Goal: Task Accomplishment & Management: Manage account settings

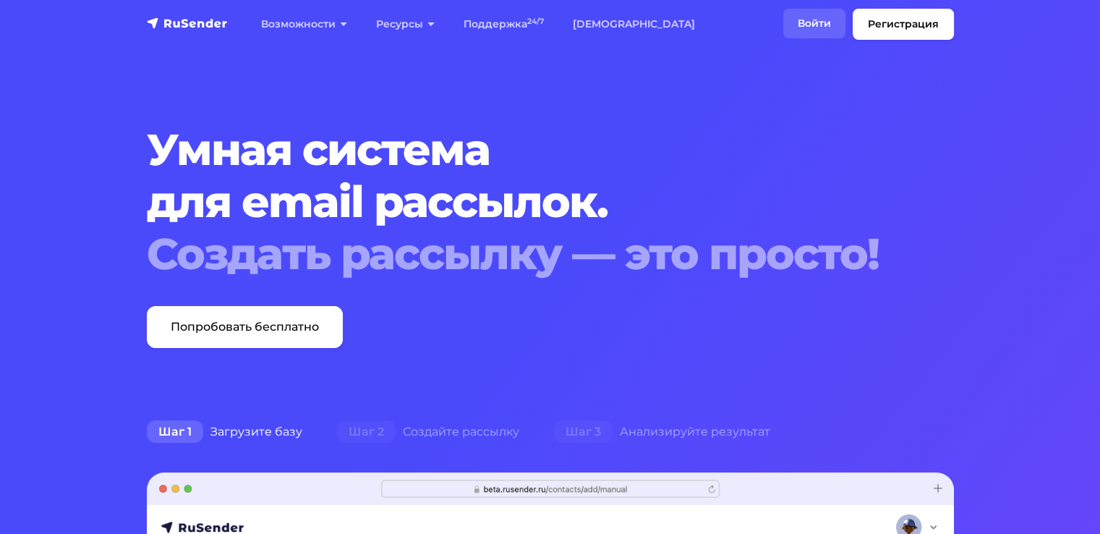
click at [814, 30] on link "Войти" at bounding box center [814, 24] width 62 height 30
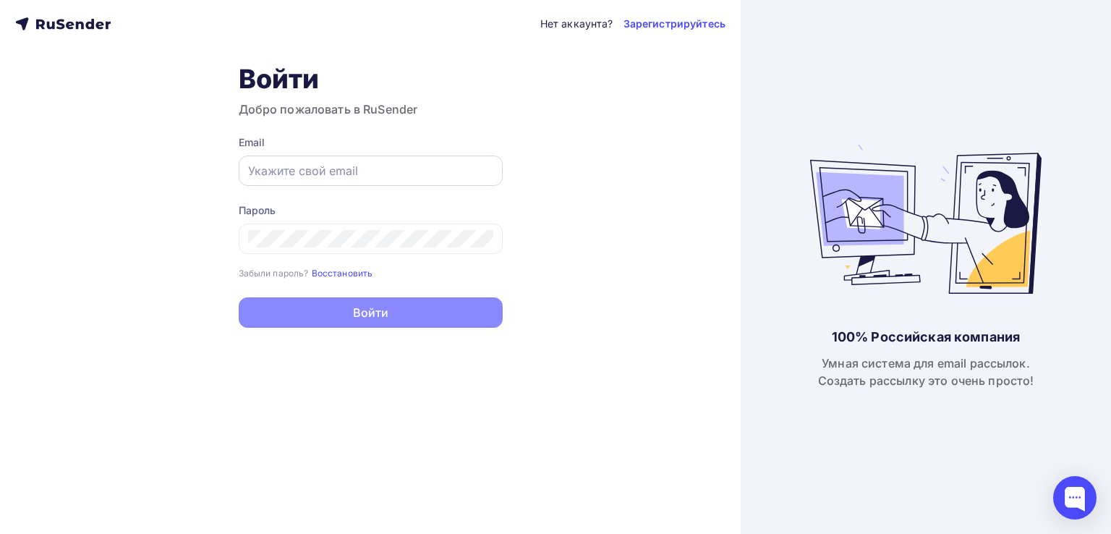
click at [359, 161] on div at bounding box center [371, 170] width 264 height 30
click at [406, 181] on div at bounding box center [371, 170] width 264 height 30
click at [398, 178] on input "text" at bounding box center [370, 170] width 245 height 17
paste input "casemarketing@tpas.ru"
type input "casemarketing@tpas.ru"
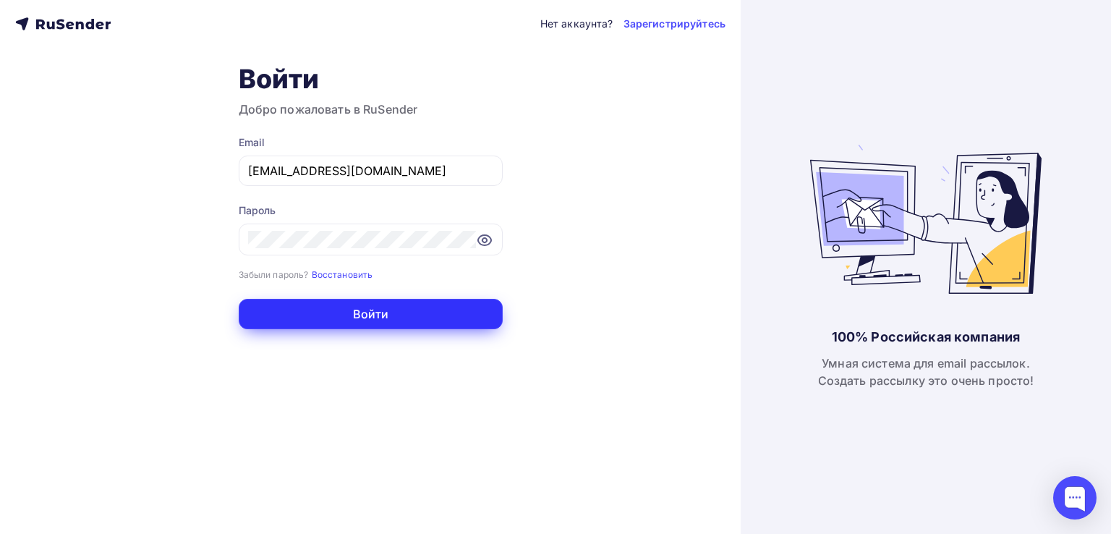
click at [396, 319] on button "Войти" at bounding box center [371, 314] width 264 height 30
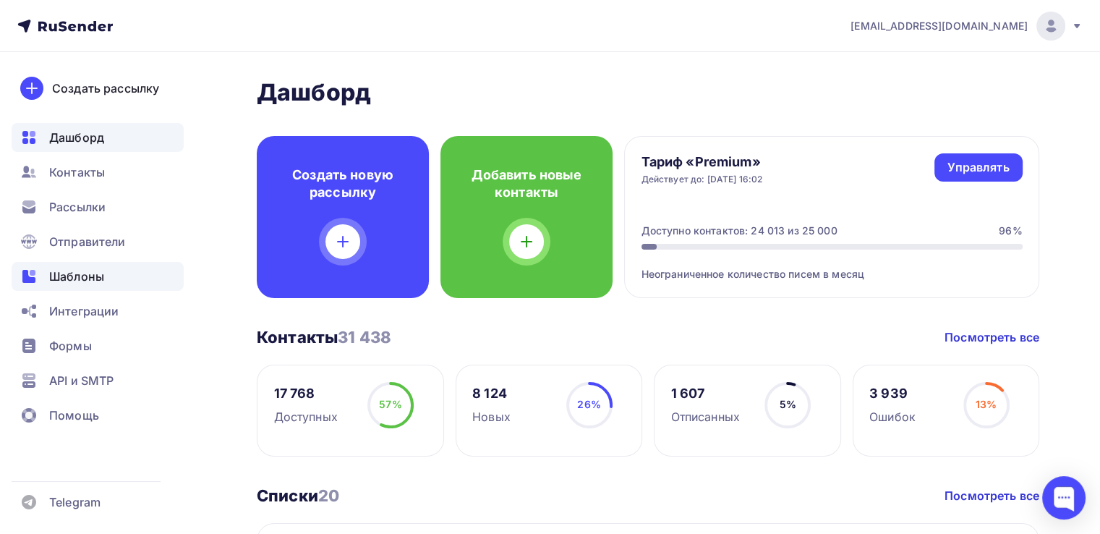
click at [87, 276] on span "Шаблоны" at bounding box center [76, 276] width 55 height 17
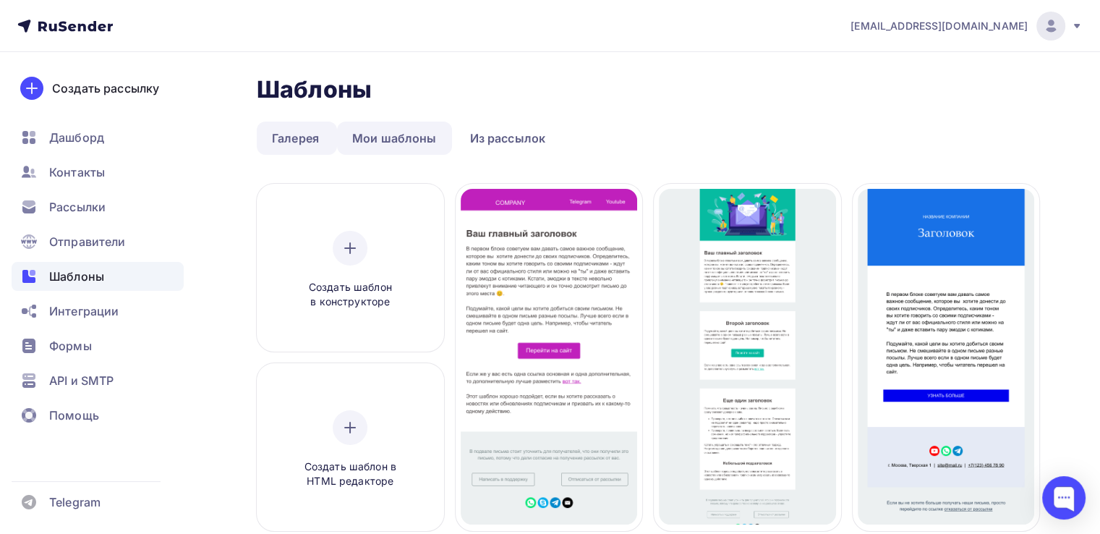
click at [393, 128] on link "Мои шаблоны" at bounding box center [394, 137] width 115 height 33
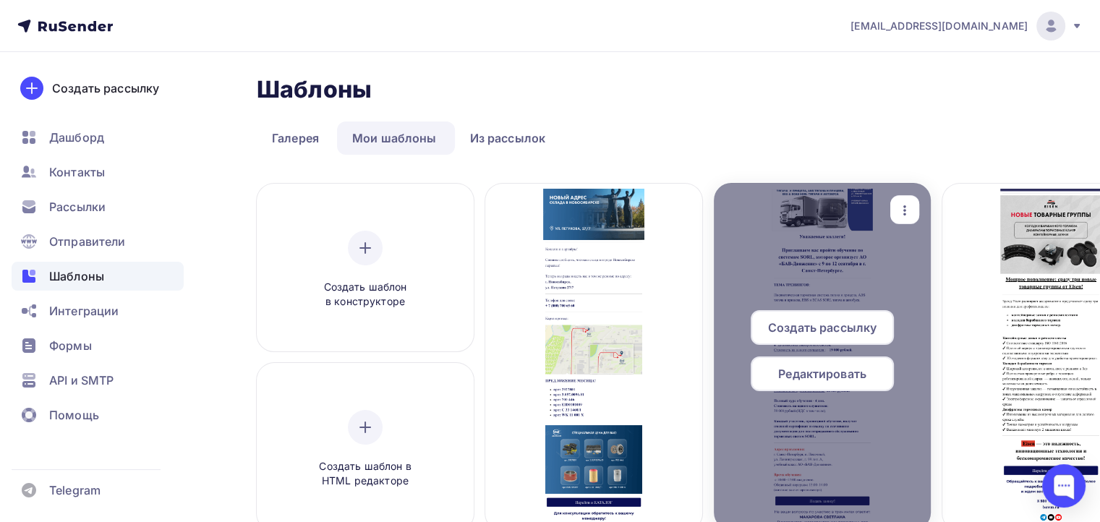
click at [900, 210] on icon "button" at bounding box center [904, 210] width 17 height 17
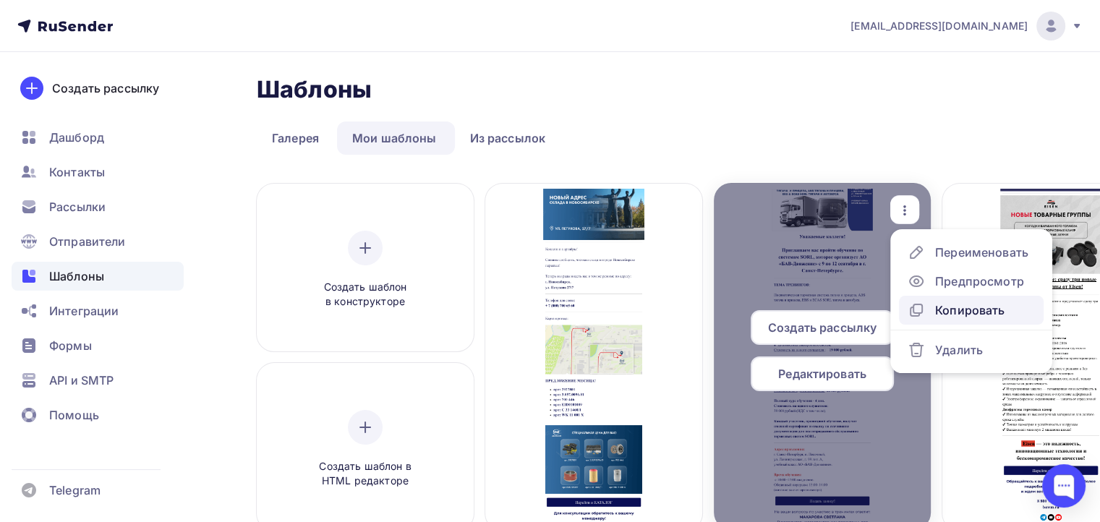
click at [947, 312] on div "Копировать" at bounding box center [969, 310] width 69 height 17
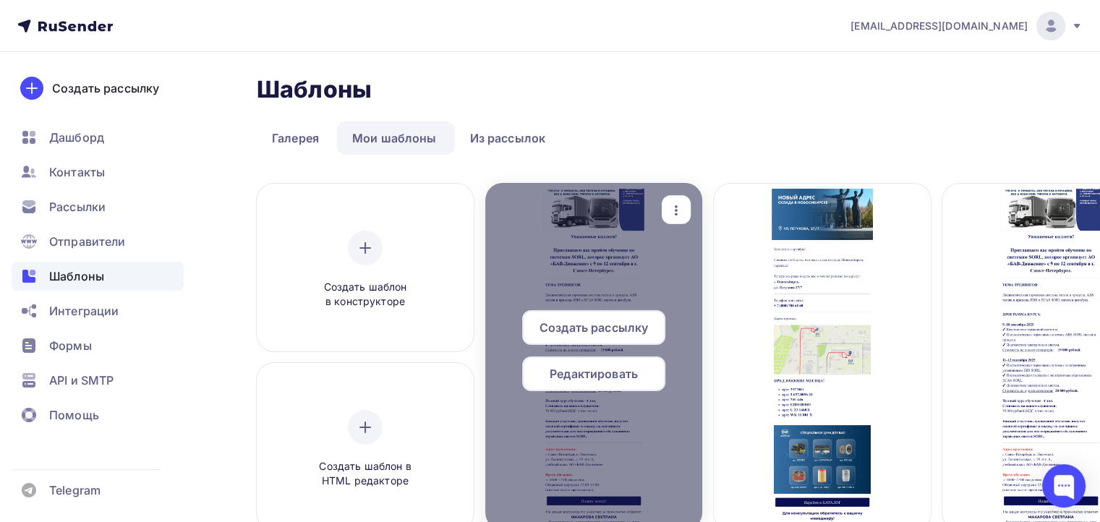
click at [584, 379] on span "Редактировать" at bounding box center [594, 373] width 88 height 17
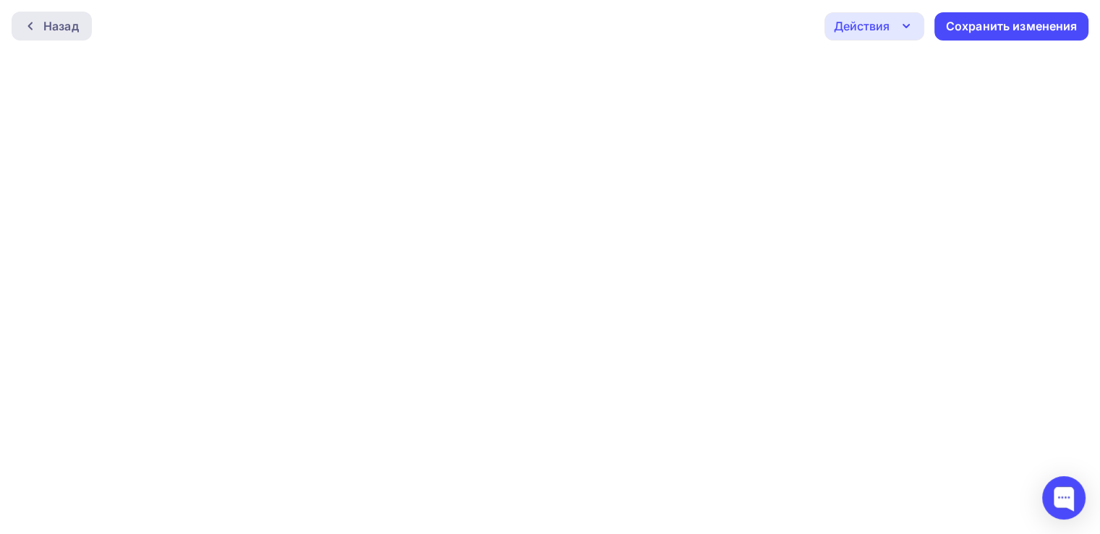
click at [52, 24] on div "Назад" at bounding box center [60, 25] width 35 height 17
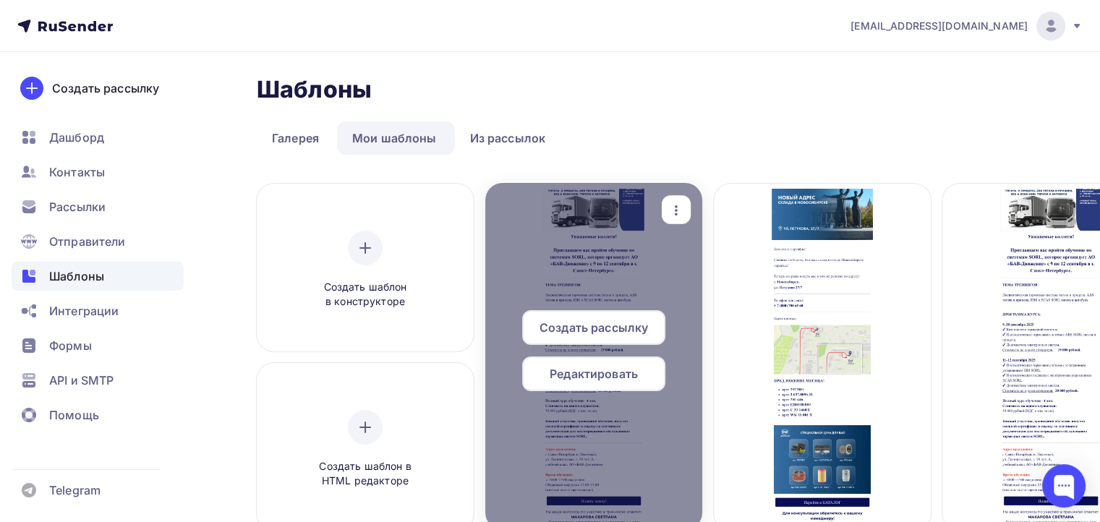
click at [665, 211] on div "button" at bounding box center [676, 210] width 29 height 28
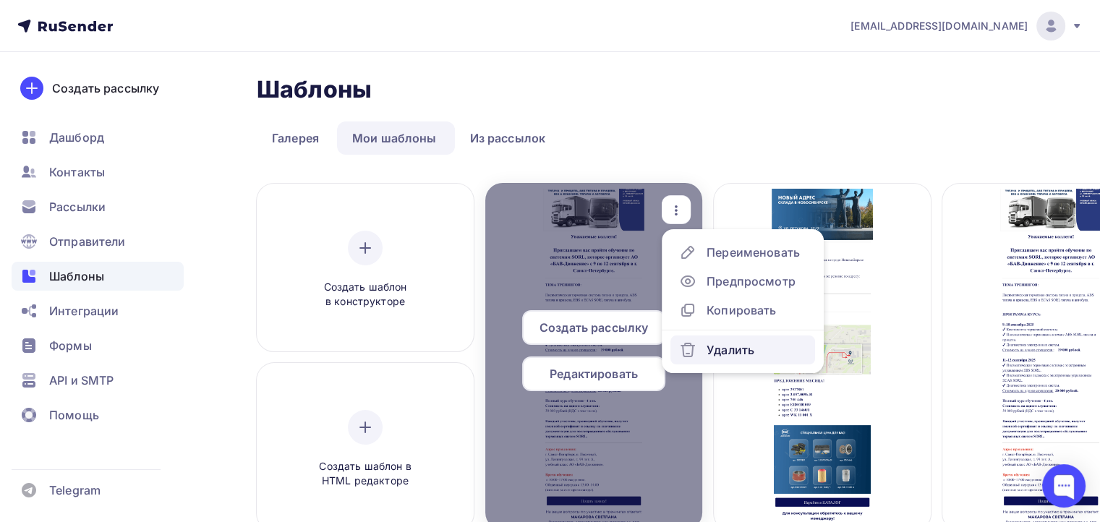
click at [722, 354] on div "Удалить" at bounding box center [730, 349] width 48 height 17
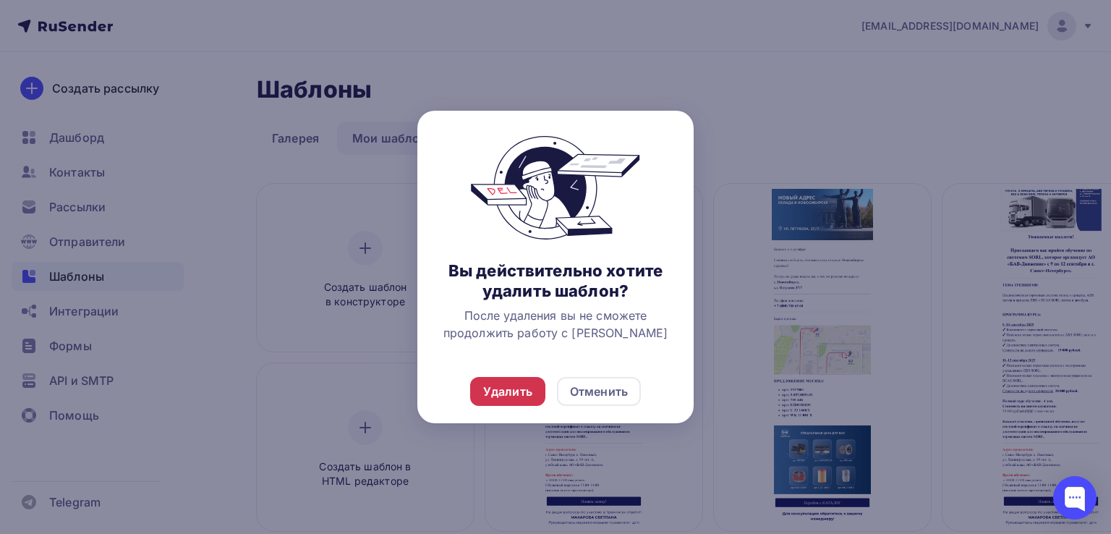
click at [506, 394] on div "Удалить" at bounding box center [507, 391] width 49 height 17
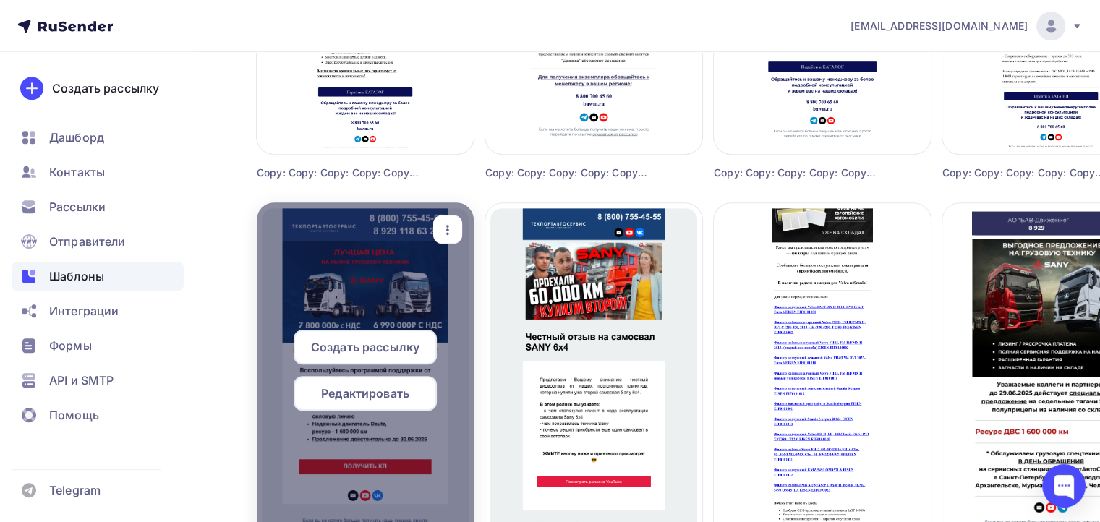
scroll to position [795, 0]
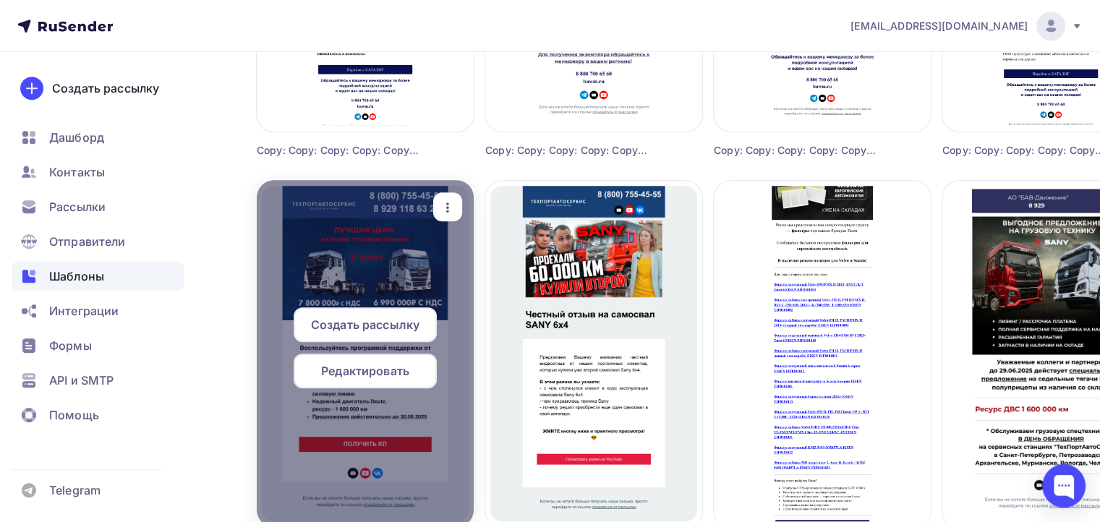
click at [448, 205] on icon "button" at bounding box center [447, 207] width 17 height 17
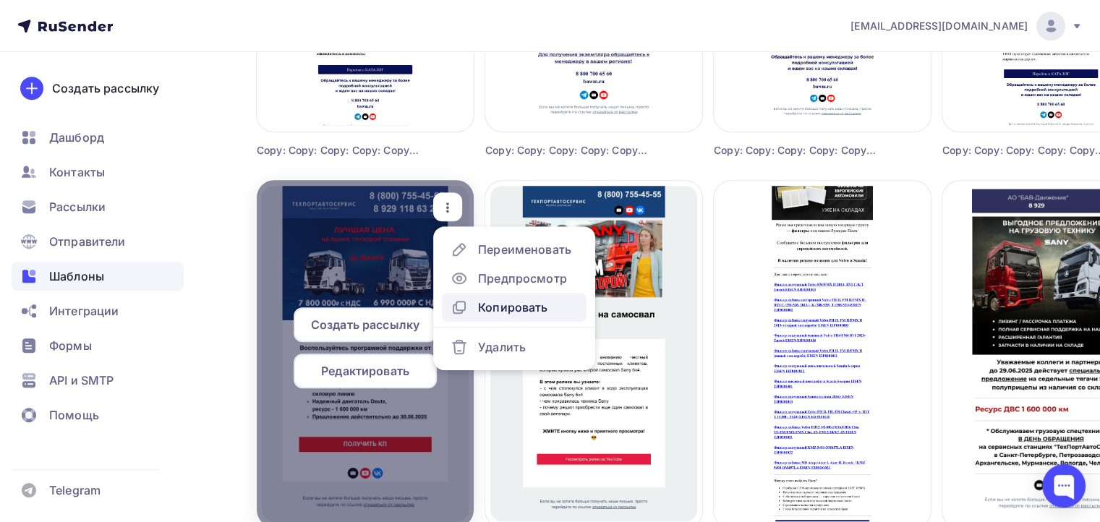
click at [499, 302] on div "Копировать" at bounding box center [512, 307] width 69 height 17
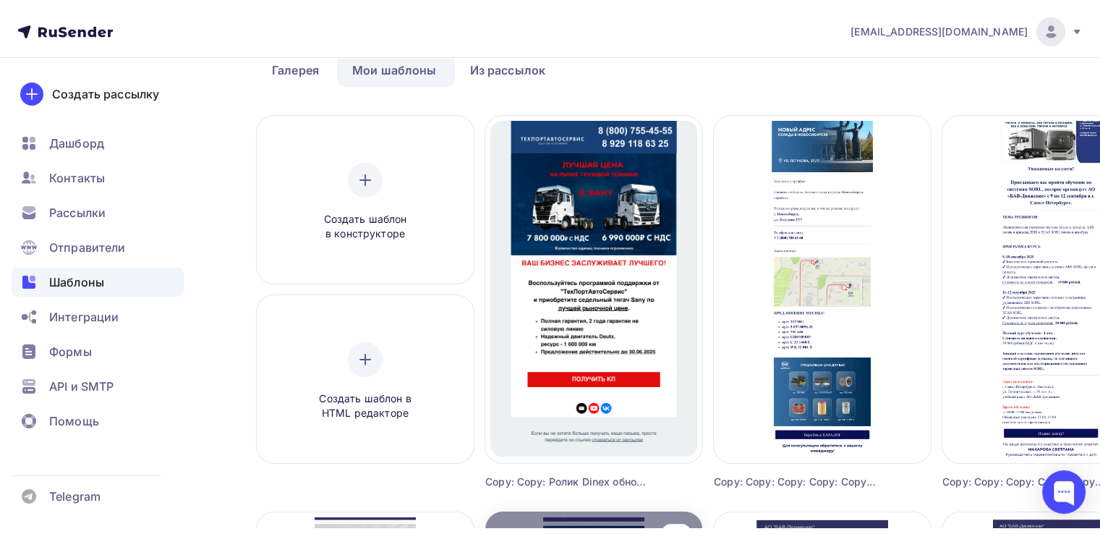
scroll to position [0, 0]
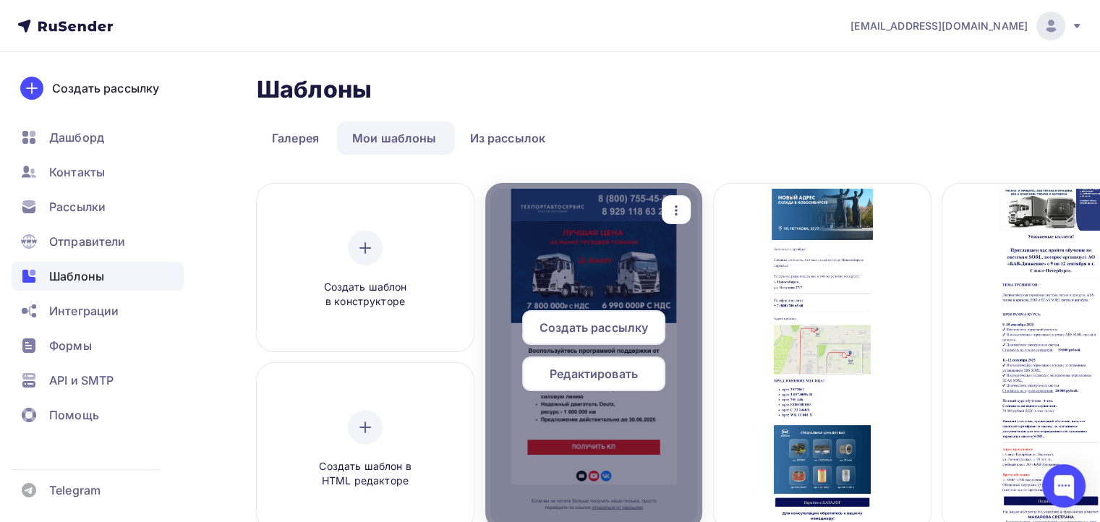
click at [610, 380] on span "Редактировать" at bounding box center [594, 373] width 88 height 17
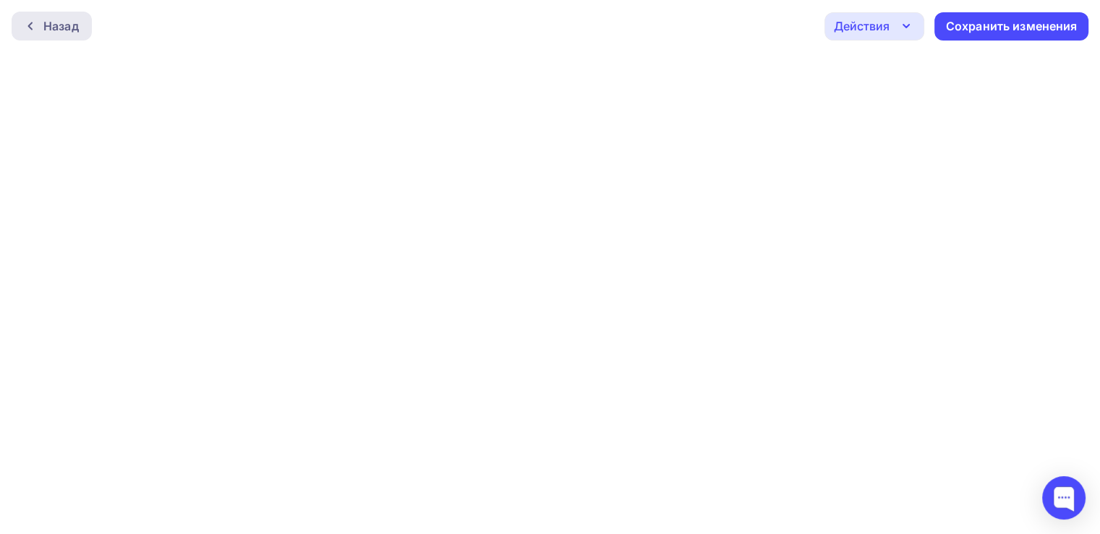
click at [65, 25] on div "Назад" at bounding box center [60, 25] width 35 height 17
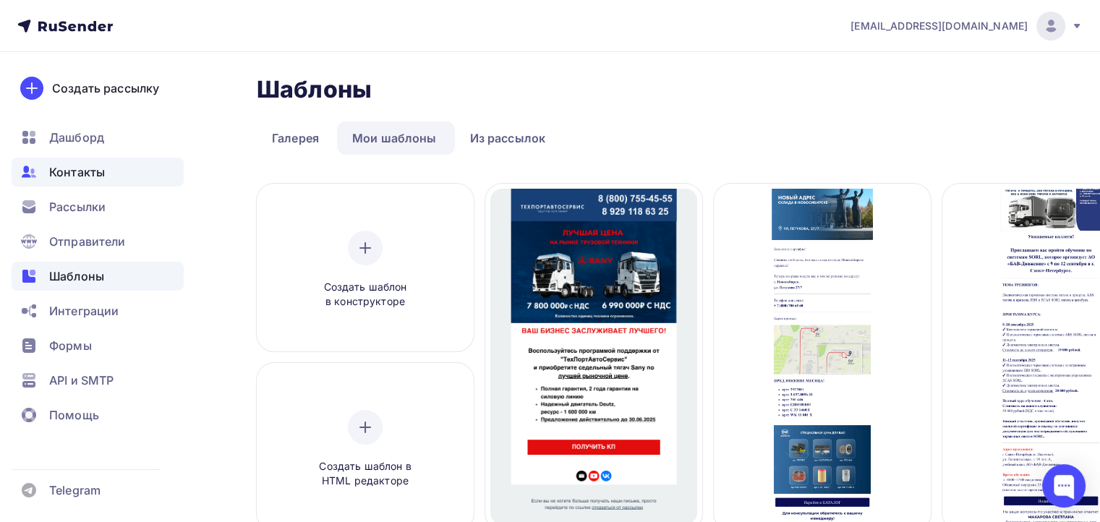
click at [93, 171] on span "Контакты" at bounding box center [77, 171] width 56 height 17
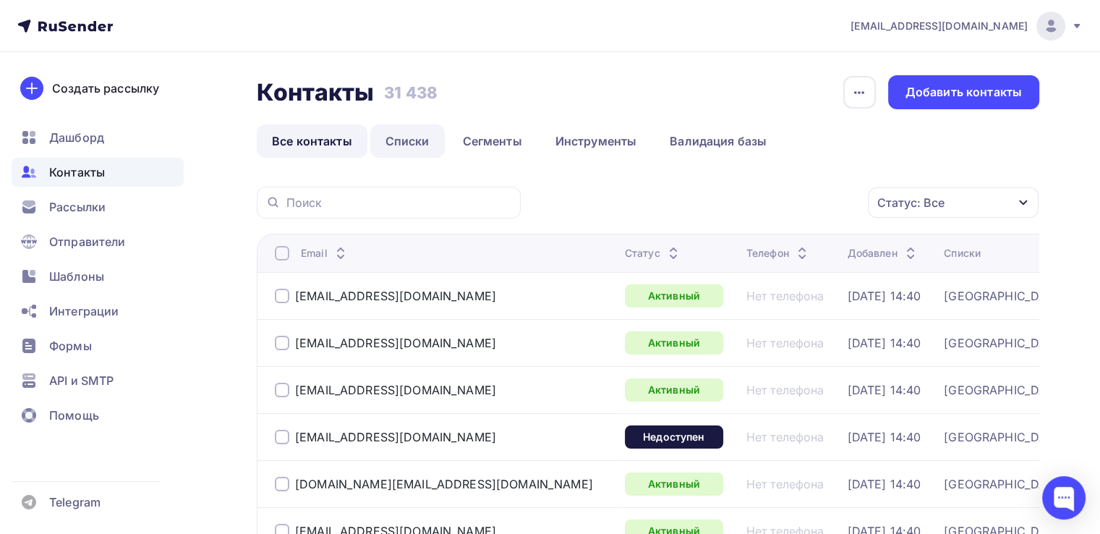
click at [399, 148] on link "Списки" at bounding box center [407, 140] width 74 height 33
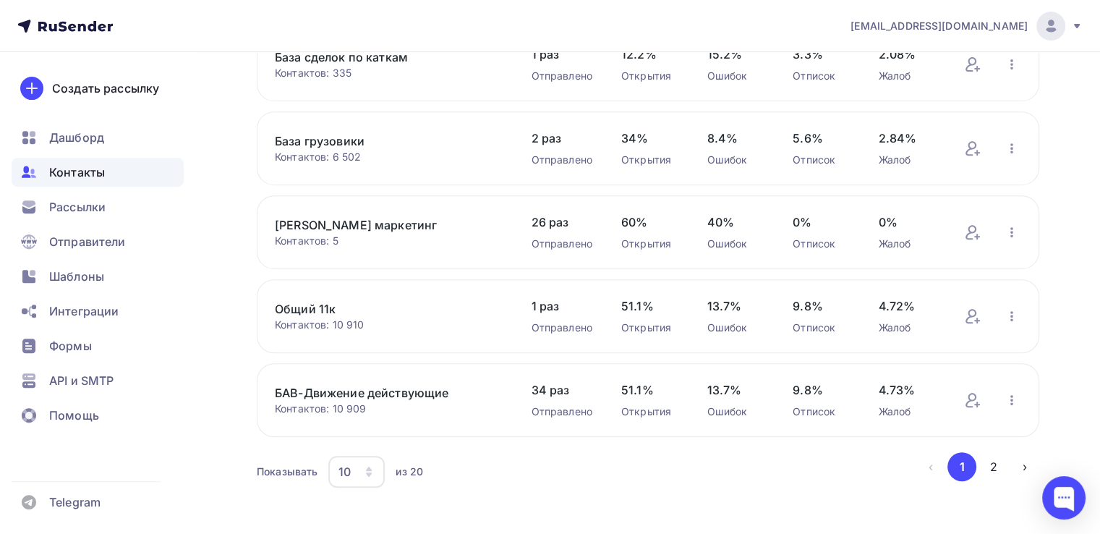
scroll to position [585, 0]
click at [995, 454] on button "2" at bounding box center [993, 465] width 29 height 29
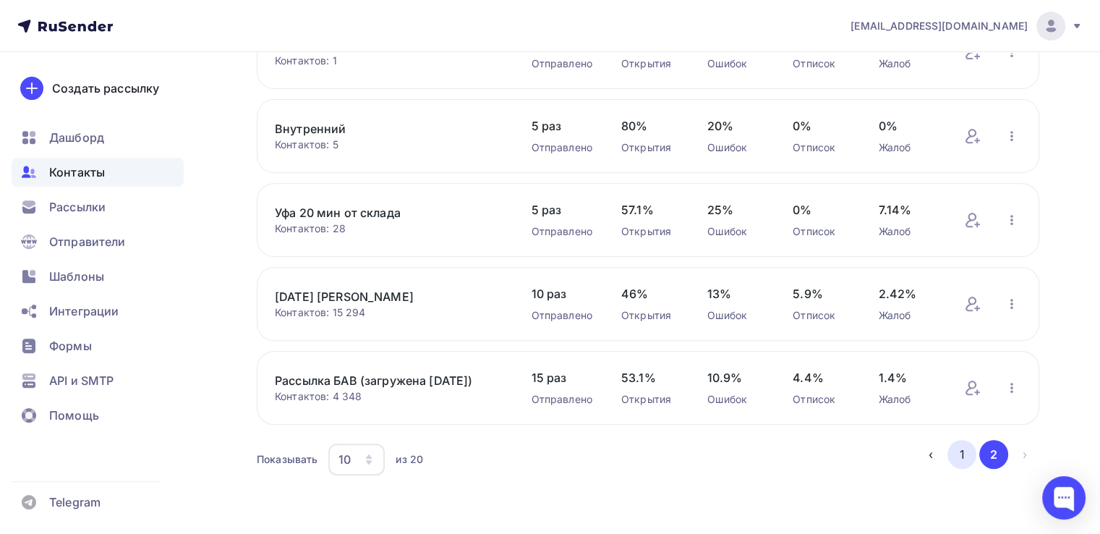
click at [964, 458] on button "1" at bounding box center [961, 454] width 29 height 29
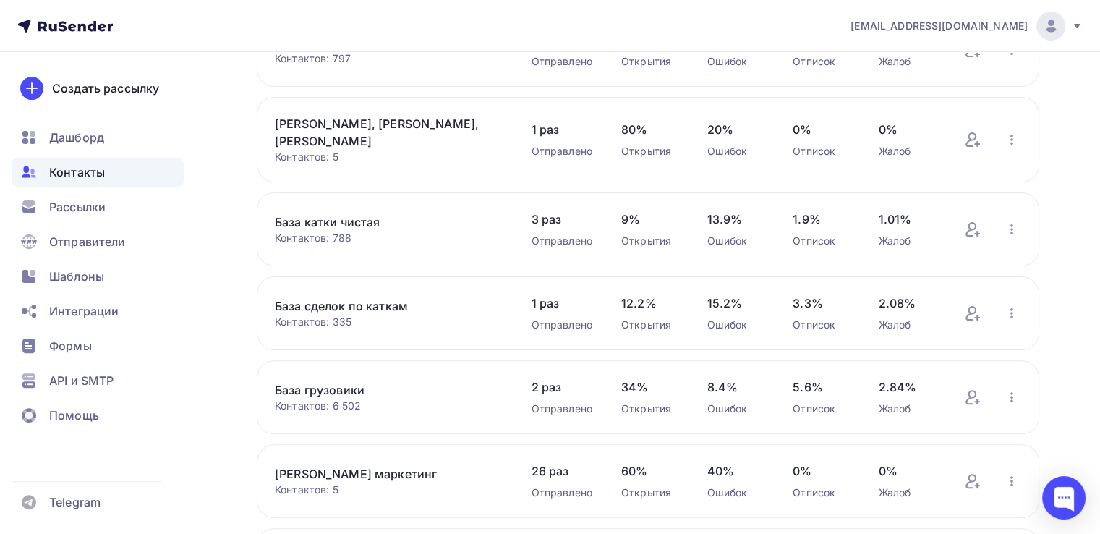
scroll to position [79, 0]
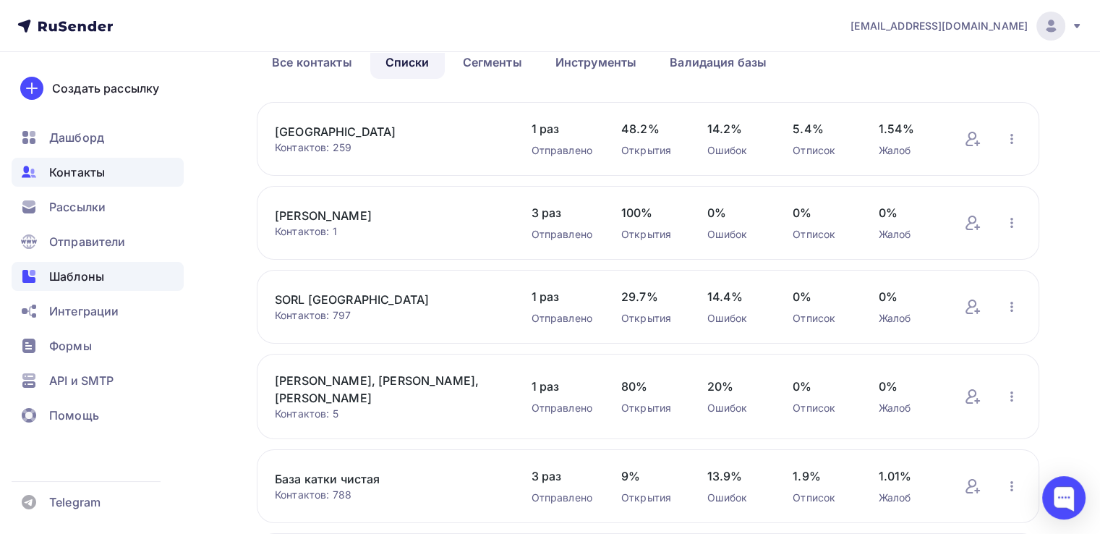
click at [95, 278] on span "Шаблоны" at bounding box center [76, 276] width 55 height 17
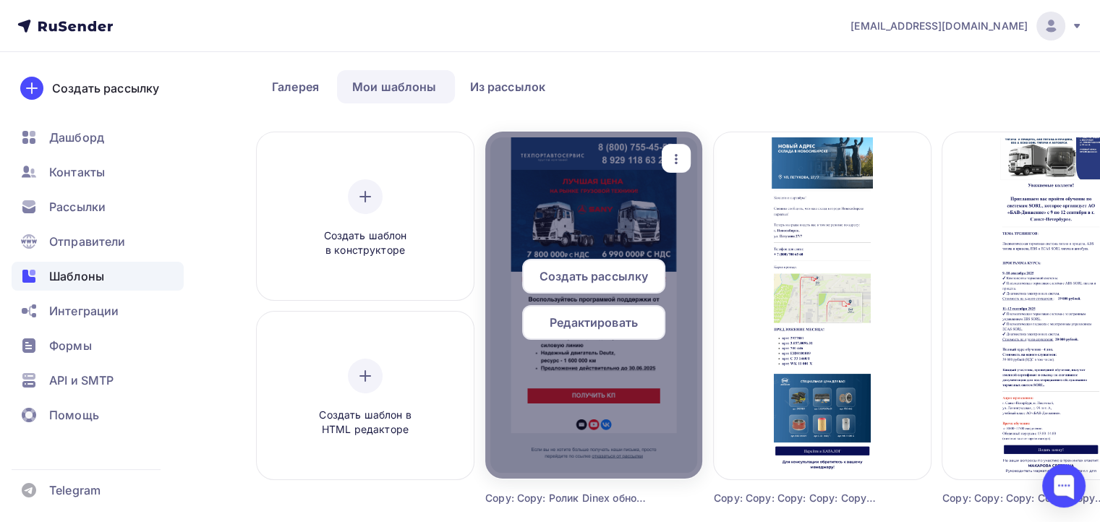
scroll to position [72, 0]
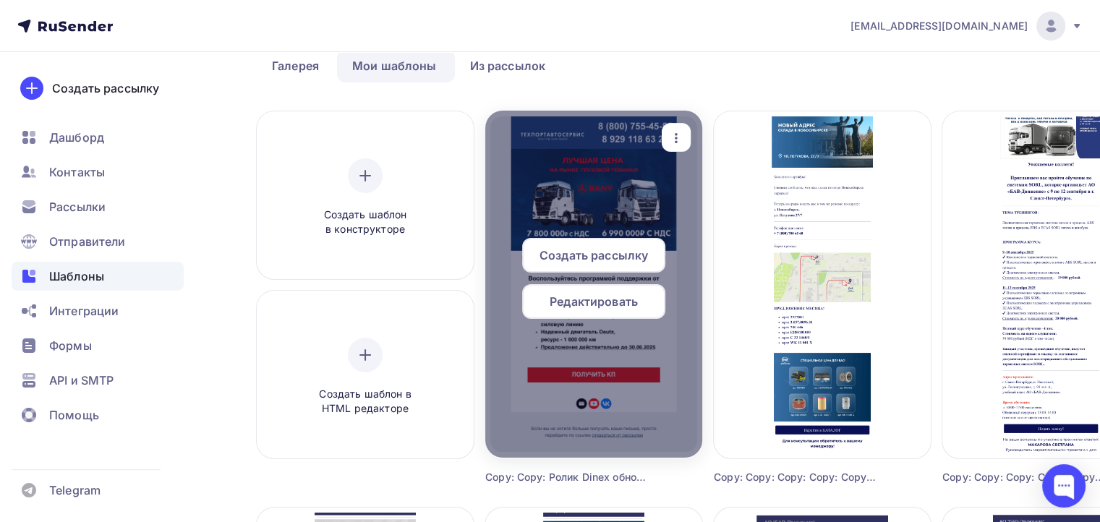
click at [609, 295] on span "Редактировать" at bounding box center [594, 301] width 88 height 17
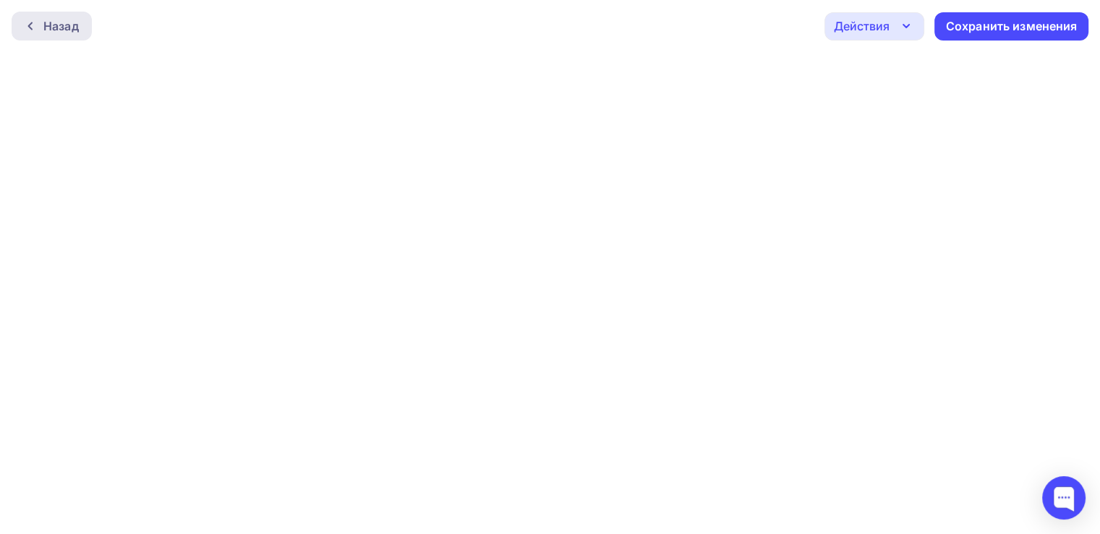
click at [59, 33] on div "Назад" at bounding box center [60, 25] width 35 height 17
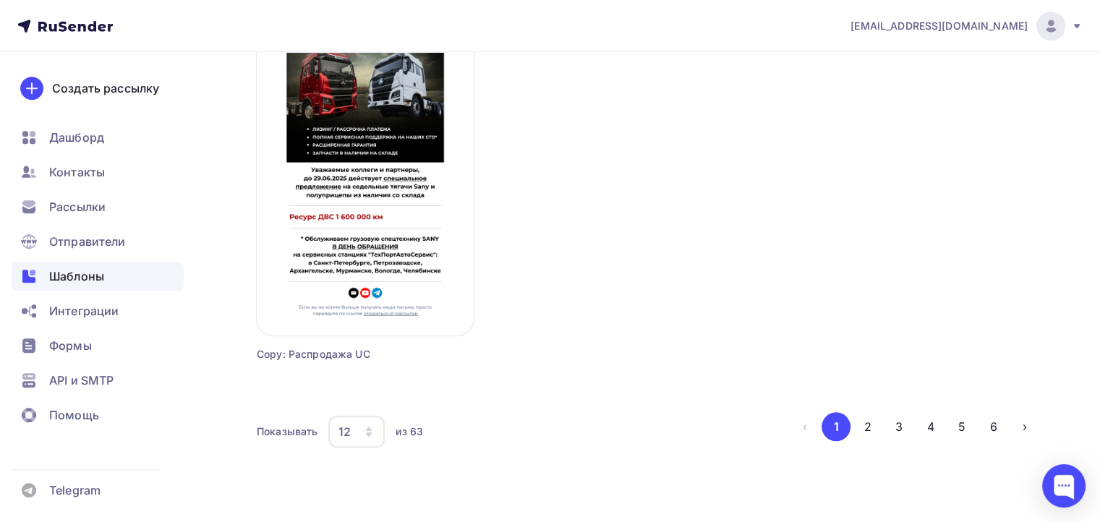
scroll to position [1386, 0]
click at [867, 422] on button "2" at bounding box center [867, 425] width 29 height 29
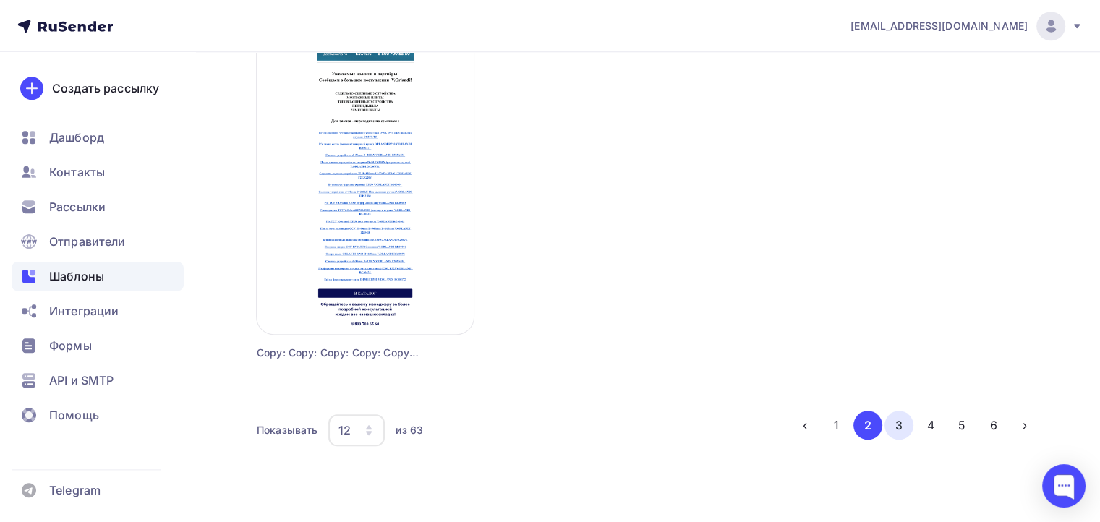
click at [897, 430] on button "3" at bounding box center [898, 425] width 29 height 29
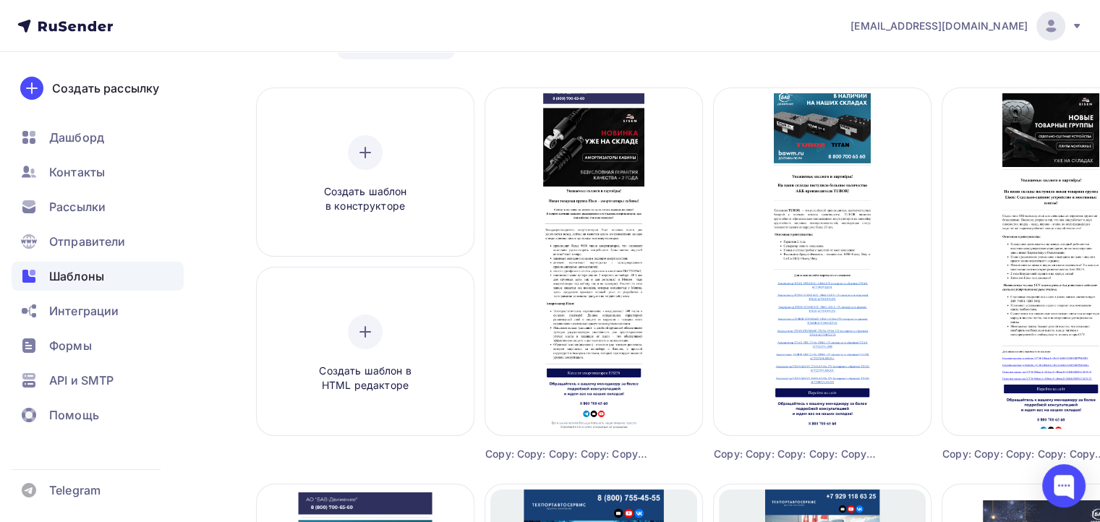
scroll to position [12, 0]
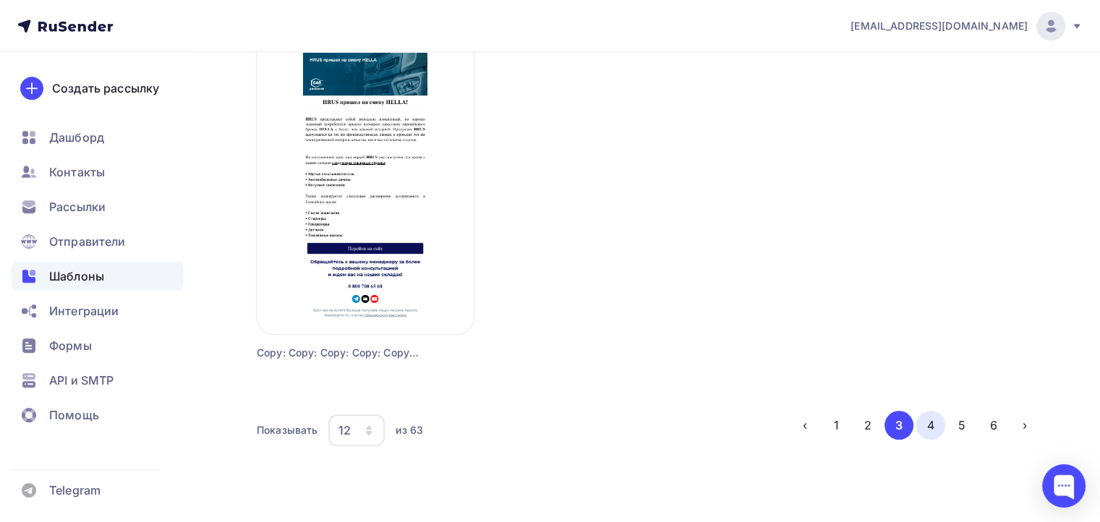
click at [926, 421] on button "4" at bounding box center [930, 425] width 29 height 29
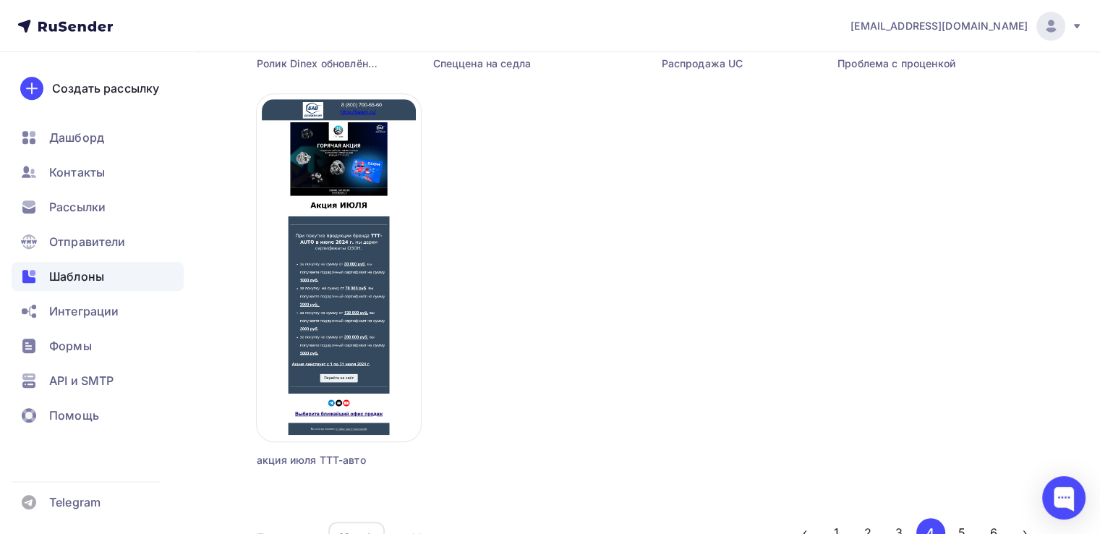
scroll to position [1375, 0]
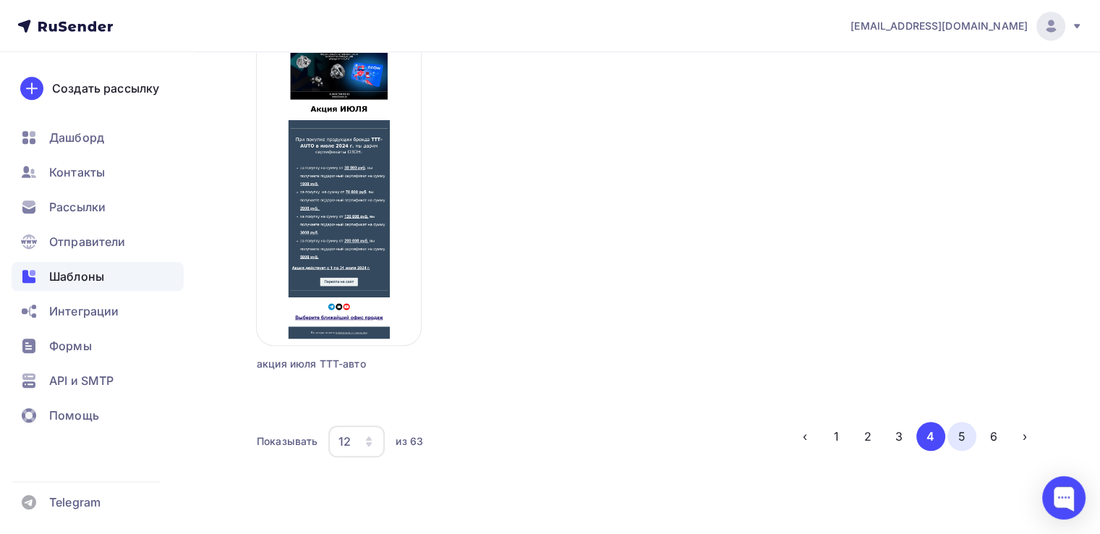
click at [957, 441] on button "5" at bounding box center [961, 436] width 29 height 29
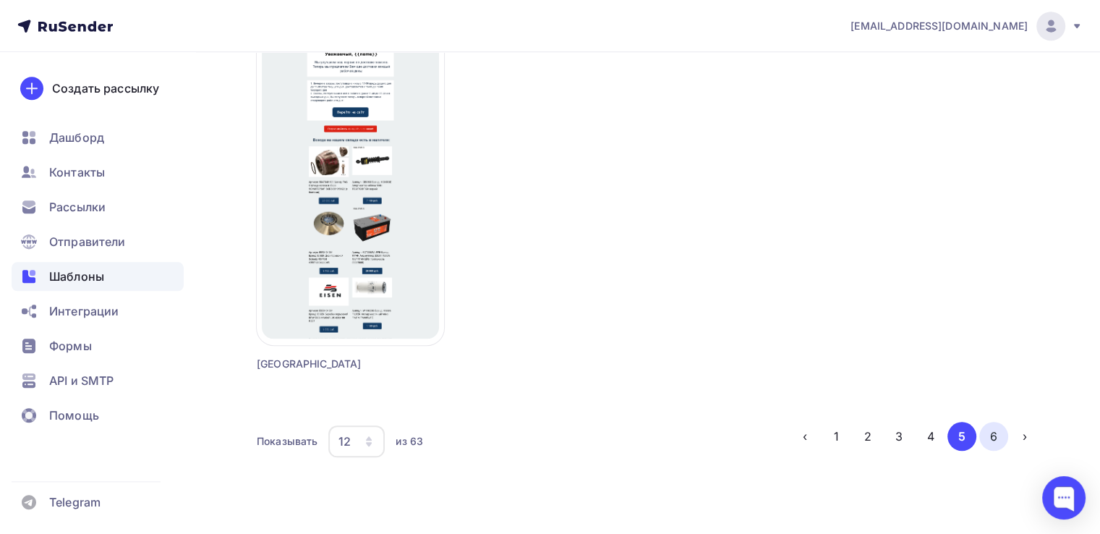
click at [983, 440] on button "6" at bounding box center [993, 436] width 29 height 29
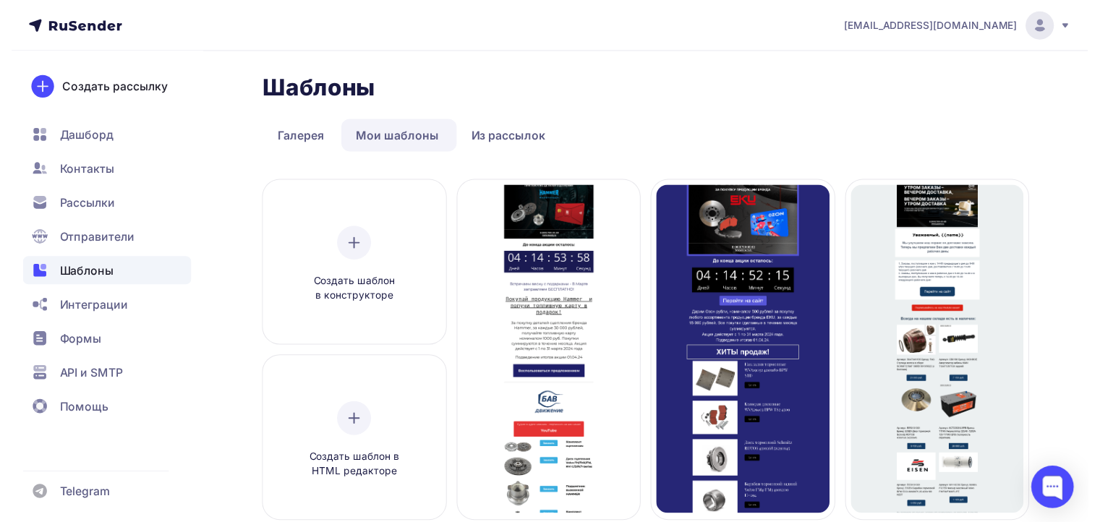
scroll to position [186, 0]
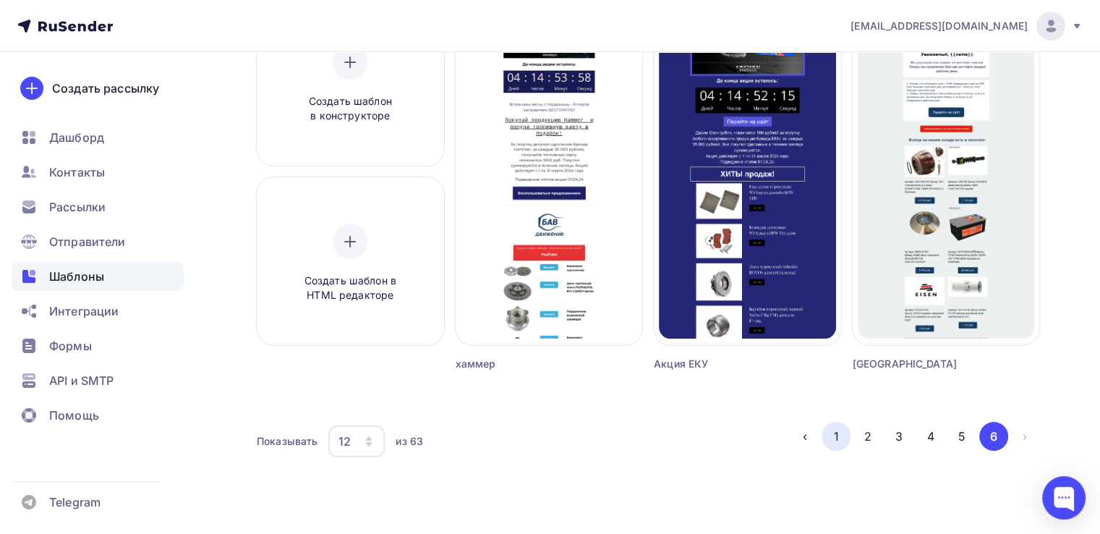
click at [825, 435] on button "1" at bounding box center [835, 436] width 29 height 29
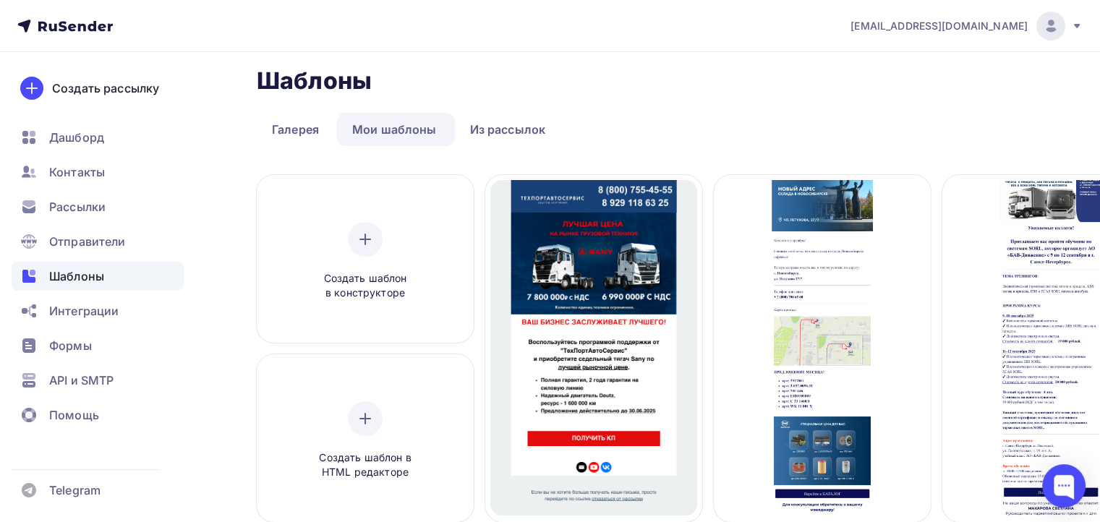
scroll to position [0, 0]
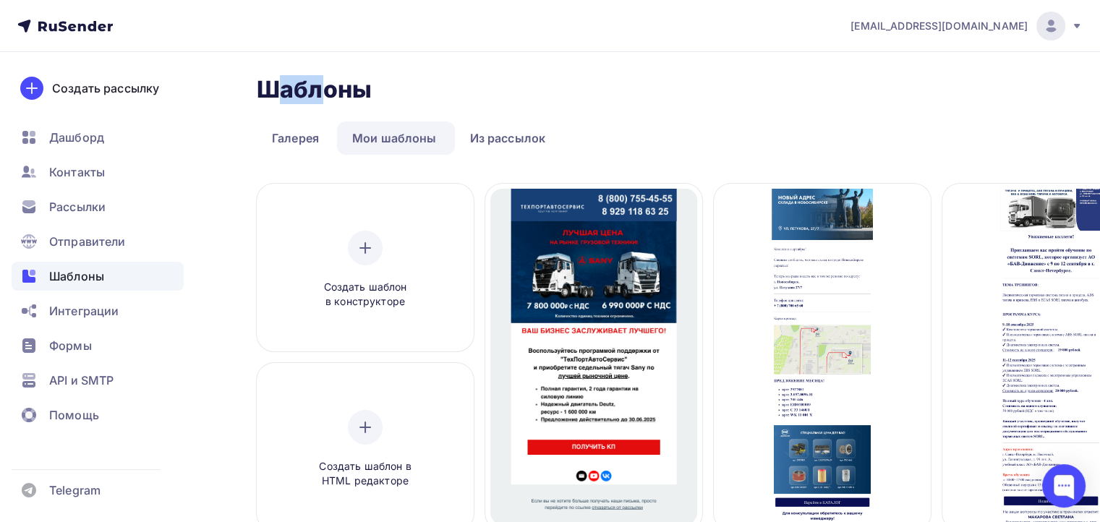
drag, startPoint x: 321, startPoint y: 90, endPoint x: 268, endPoint y: 84, distance: 53.1
click at [268, 84] on h2 "Шаблоны" at bounding box center [314, 89] width 115 height 29
click at [294, 89] on h2 "Шаблоны" at bounding box center [314, 89] width 115 height 29
click at [338, 87] on h2 "Шаблоны" at bounding box center [314, 89] width 115 height 29
drag, startPoint x: 315, startPoint y: 87, endPoint x: 364, endPoint y: 89, distance: 48.5
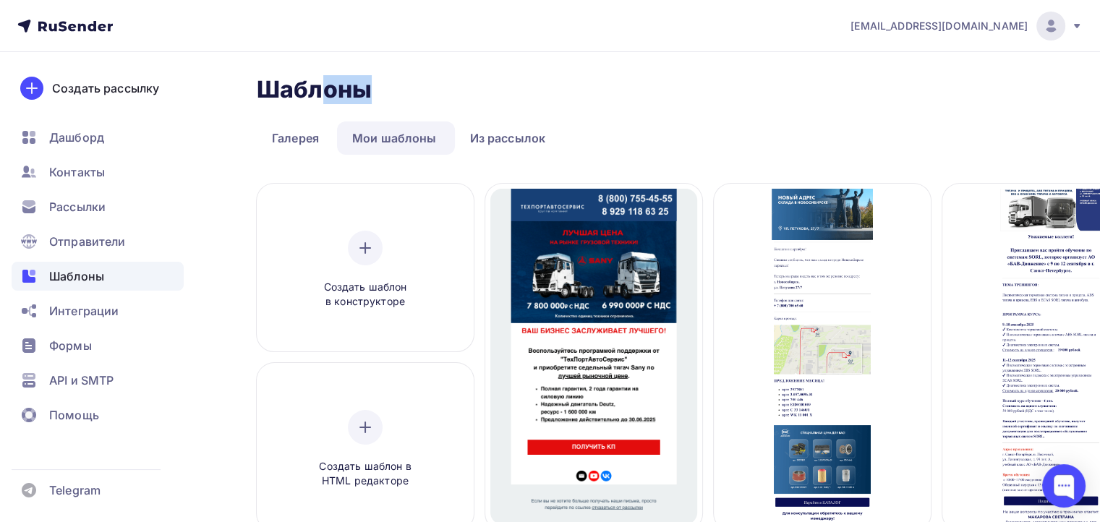
click at [364, 89] on h2 "Шаблоны" at bounding box center [314, 89] width 115 height 29
